Goal: Task Accomplishment & Management: Manage account settings

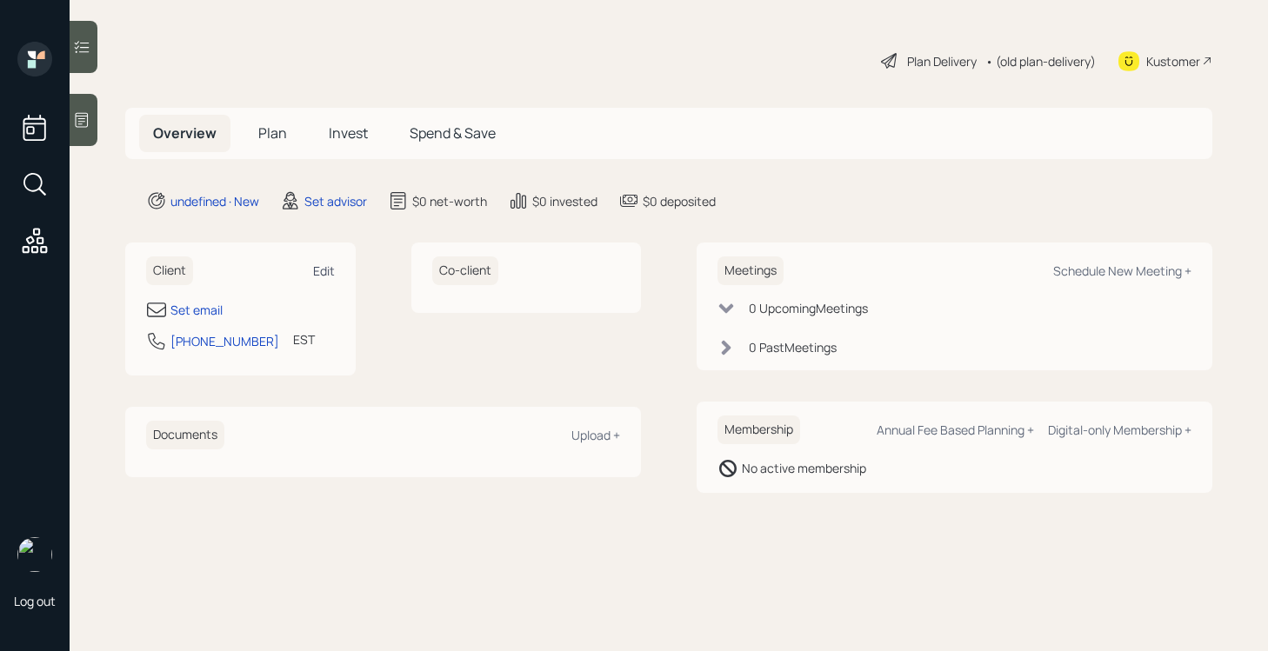
click at [330, 274] on div "Edit" at bounding box center [324, 271] width 22 height 17
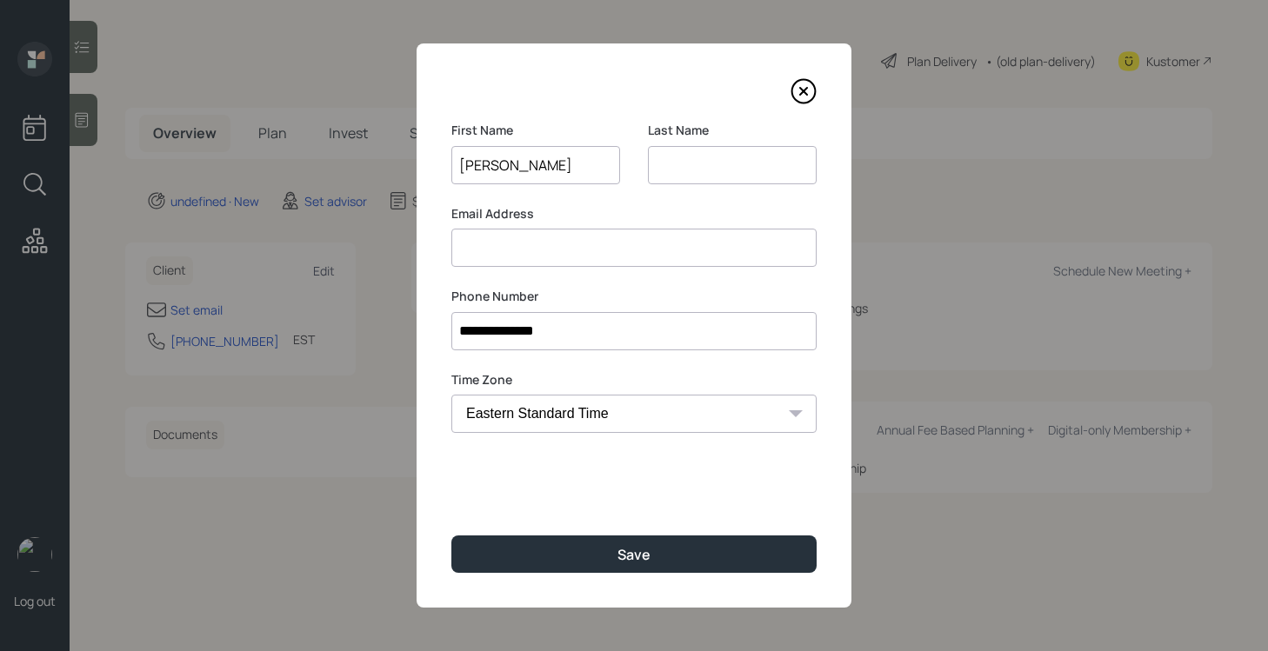
type input "[PERSON_NAME]"
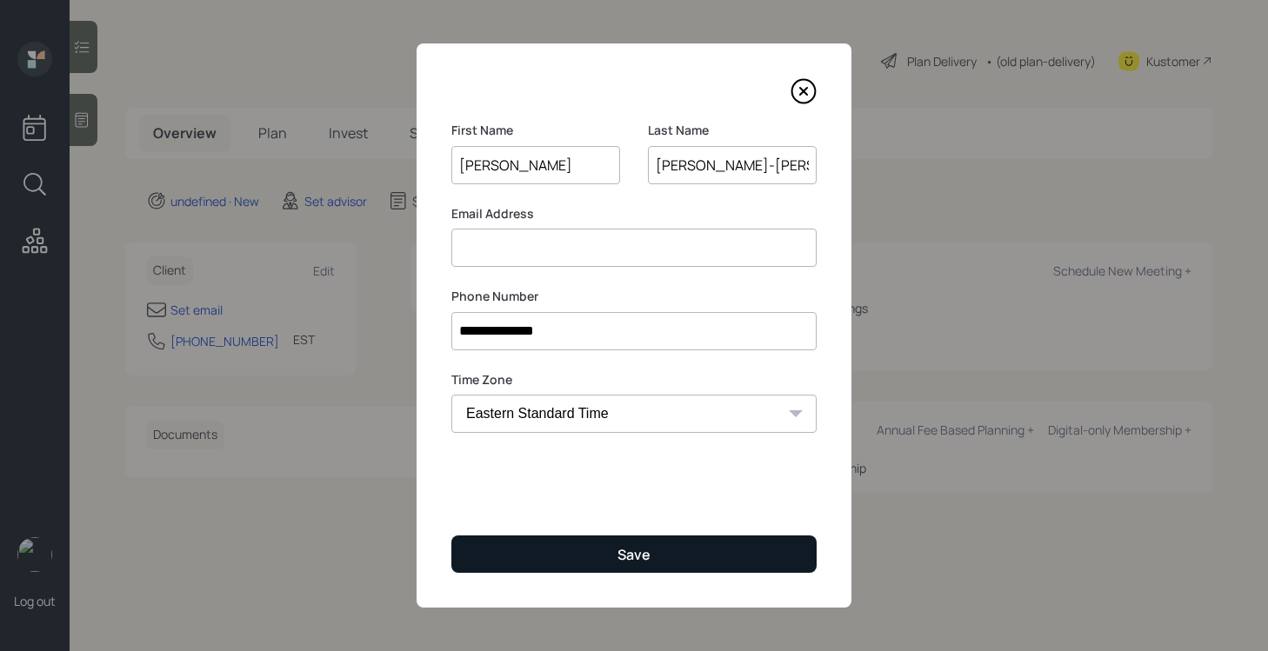
type input "[PERSON_NAME]-[PERSON_NAME]"
click at [561, 539] on button "Save" at bounding box center [633, 554] width 365 height 37
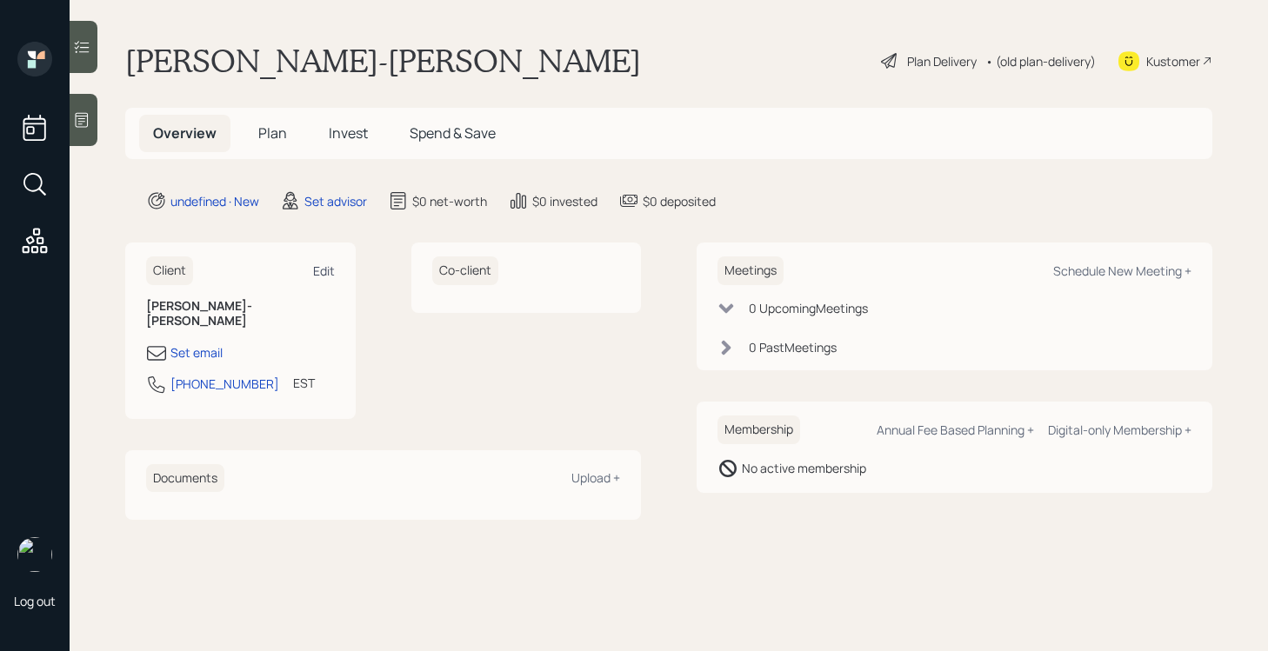
click at [332, 274] on div "Edit" at bounding box center [324, 271] width 22 height 17
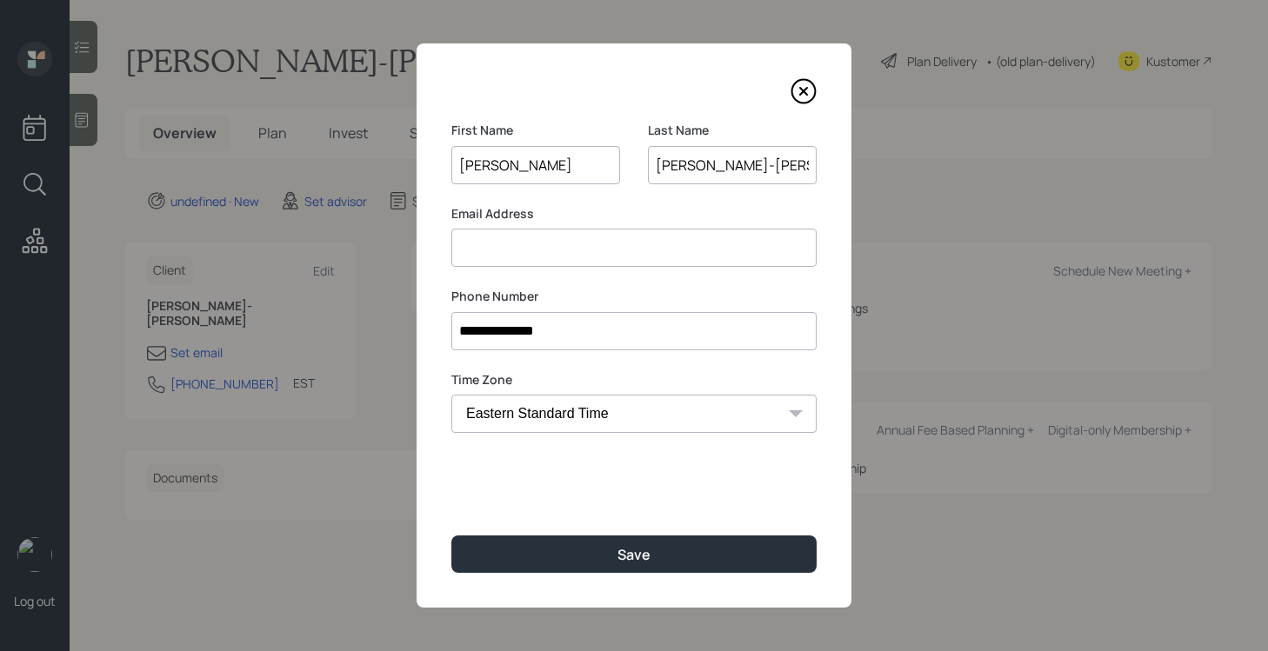
click at [603, 243] on input at bounding box center [633, 248] width 365 height 38
click at [577, 242] on input at bounding box center [633, 248] width 365 height 38
click at [604, 249] on input at bounding box center [633, 248] width 365 height 38
click at [458, 248] on input "[EMAIL_ADDRESS][DOMAIN_NAME]" at bounding box center [633, 248] width 365 height 38
type input "[EMAIL_ADDRESS][DOMAIN_NAME]"
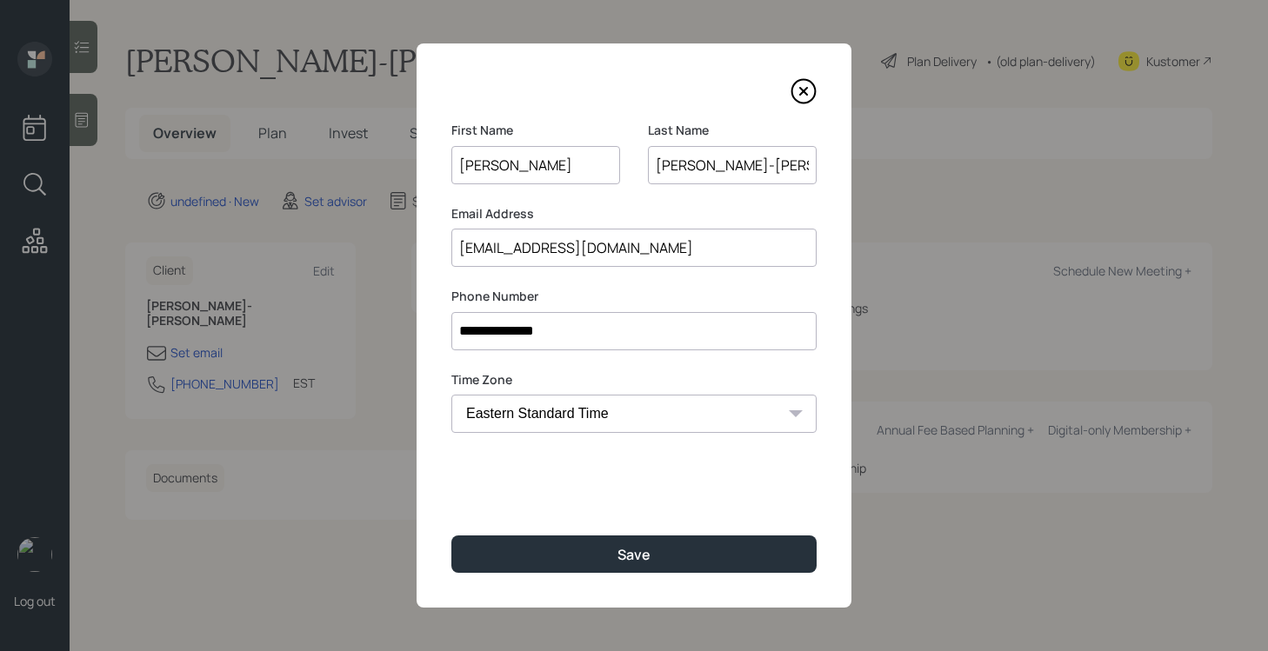
click at [730, 167] on input "[PERSON_NAME]-[PERSON_NAME]" at bounding box center [732, 165] width 169 height 38
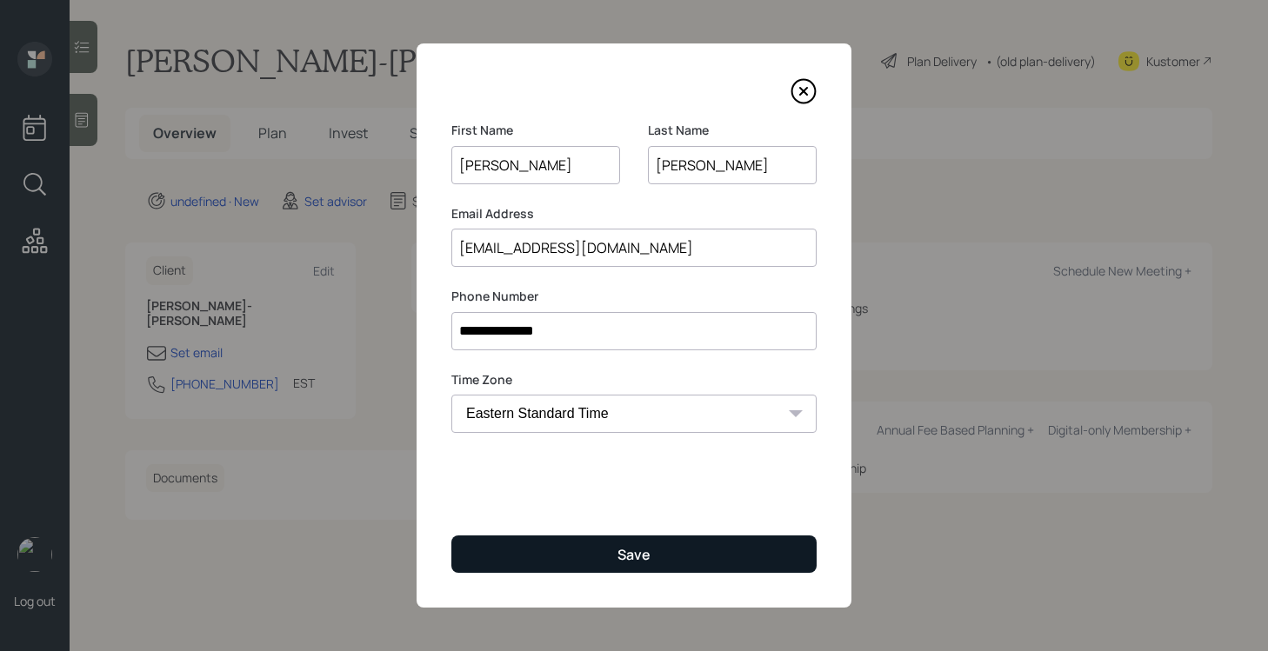
type input "[PERSON_NAME]"
click at [651, 539] on button "Save" at bounding box center [633, 554] width 365 height 37
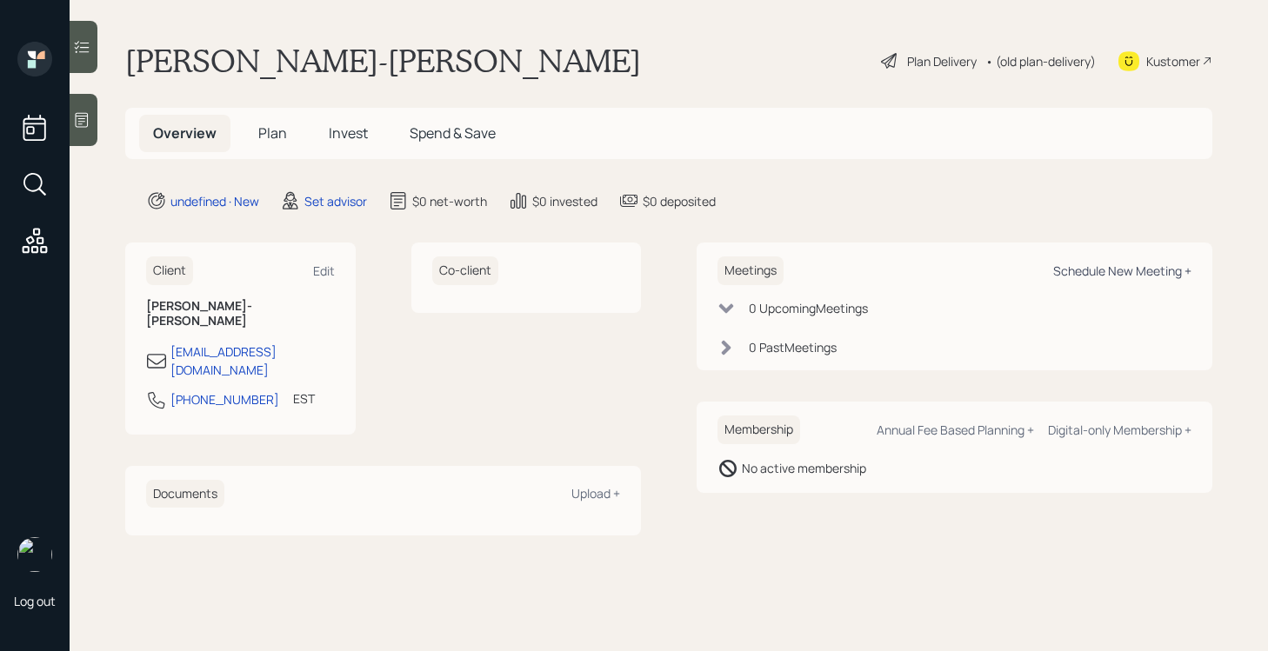
click at [1092, 269] on div "Schedule New Meeting +" at bounding box center [1122, 271] width 138 height 17
select select "round-[PERSON_NAME]"
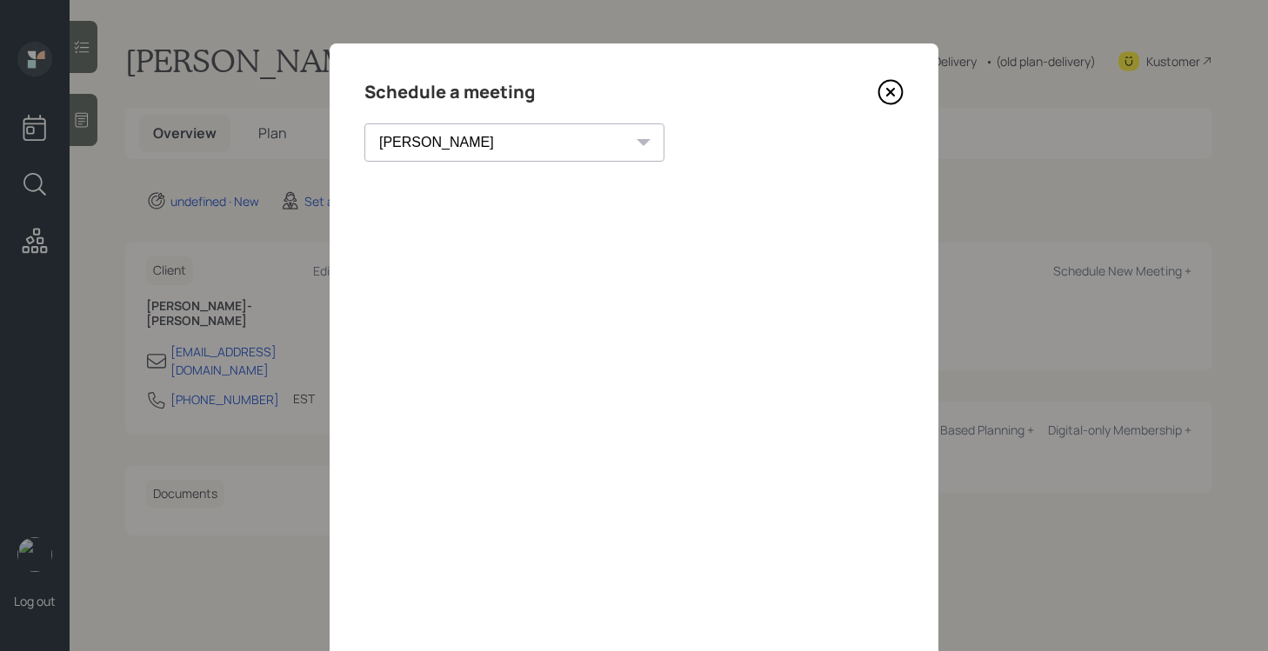
click at [885, 86] on icon at bounding box center [891, 92] width 26 height 26
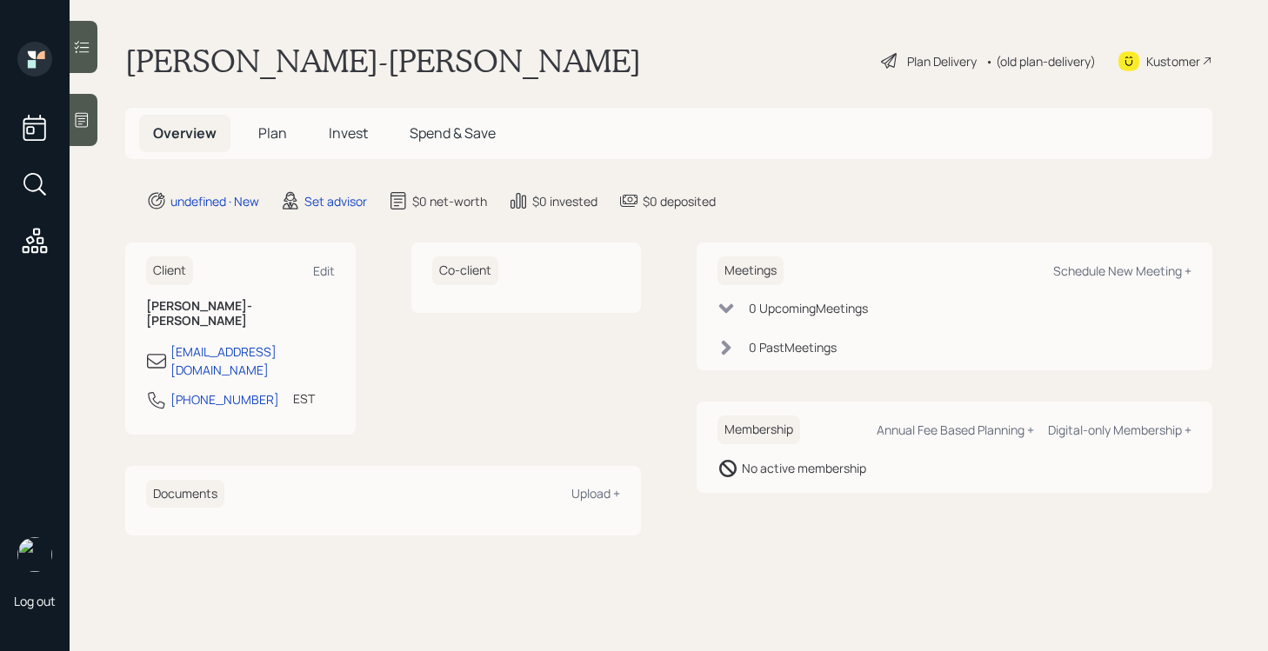
click at [86, 129] on div at bounding box center [84, 120] width 28 height 52
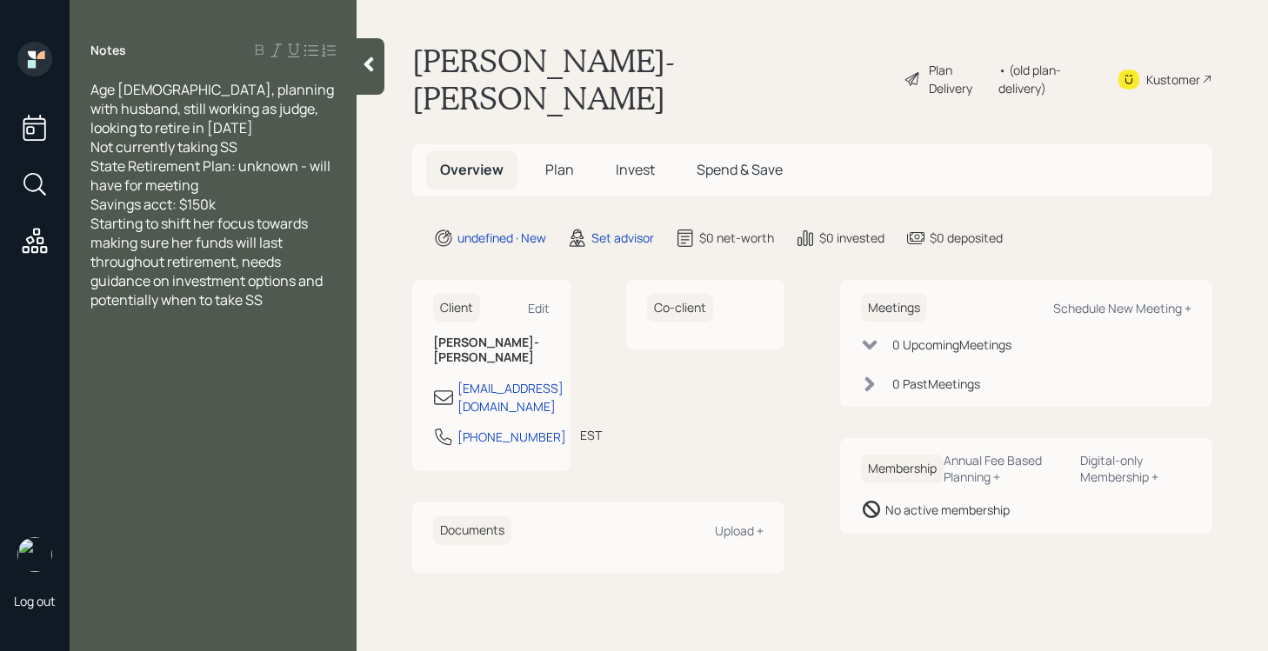
click at [242, 202] on div "Savings acct: $150k" at bounding box center [212, 204] width 245 height 19
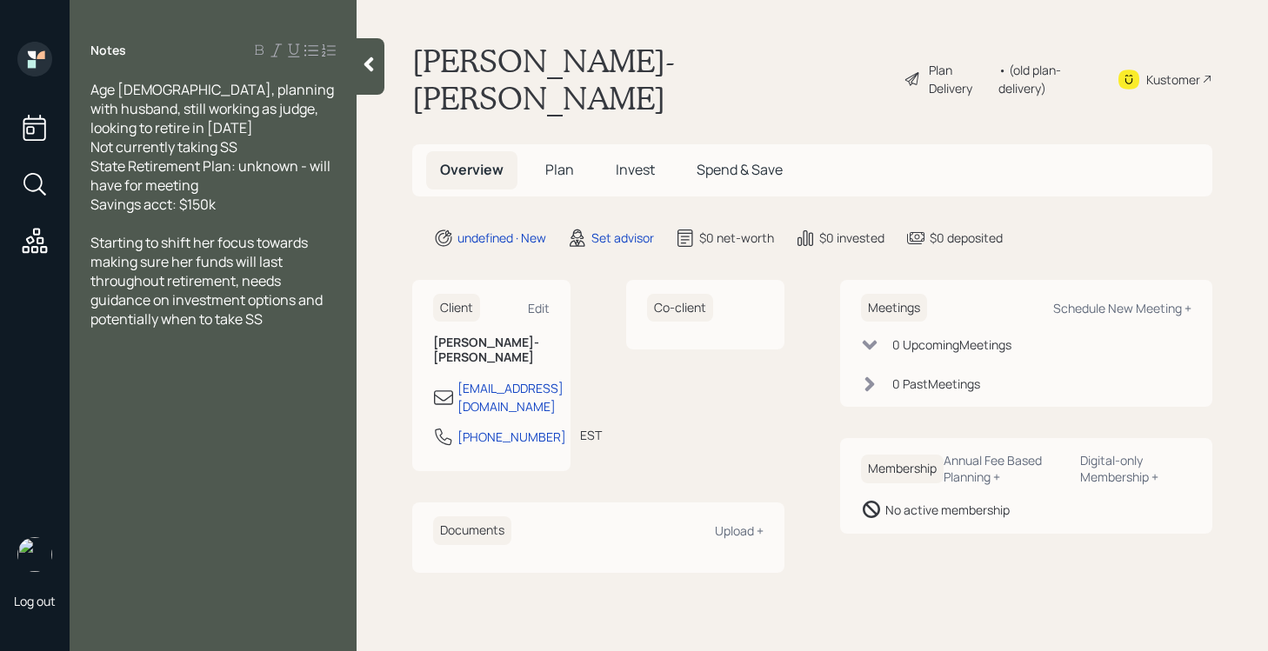
click at [371, 69] on icon at bounding box center [369, 64] width 10 height 15
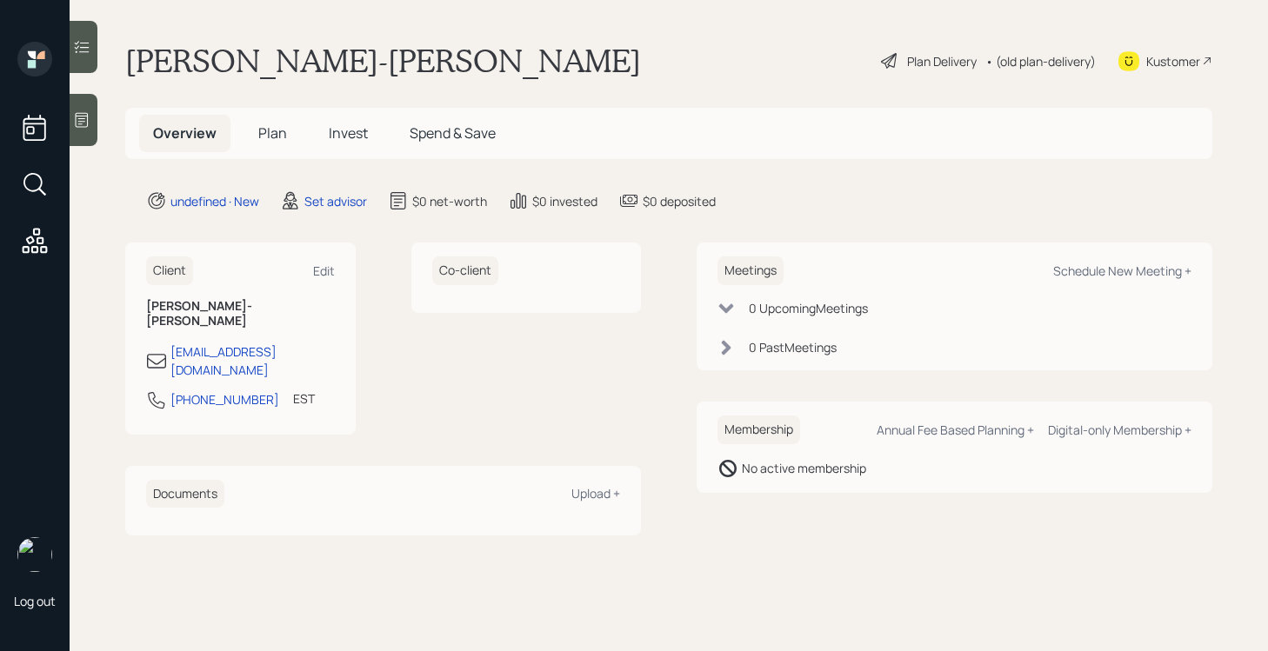
click at [74, 129] on div at bounding box center [84, 120] width 28 height 52
